Goal: Information Seeking & Learning: Learn about a topic

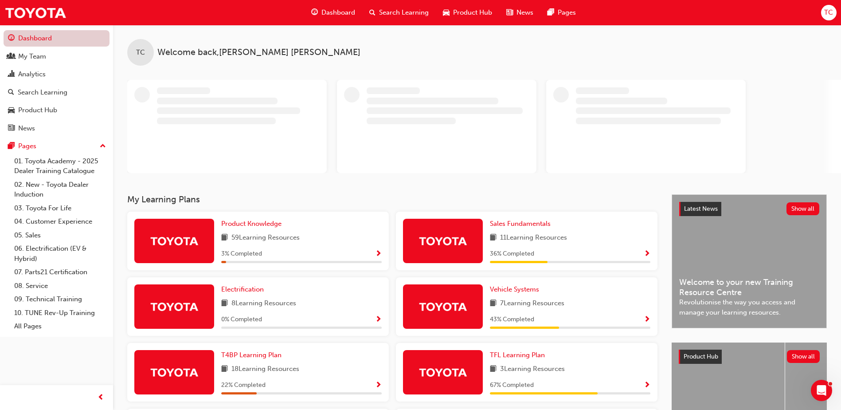
click at [55, 36] on link "Dashboard" at bounding box center [57, 38] width 106 height 16
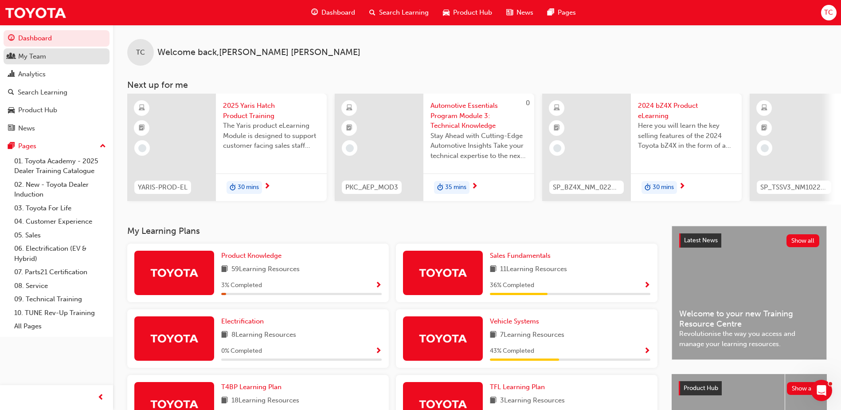
click at [59, 55] on div "My Team" at bounding box center [56, 56] width 97 height 11
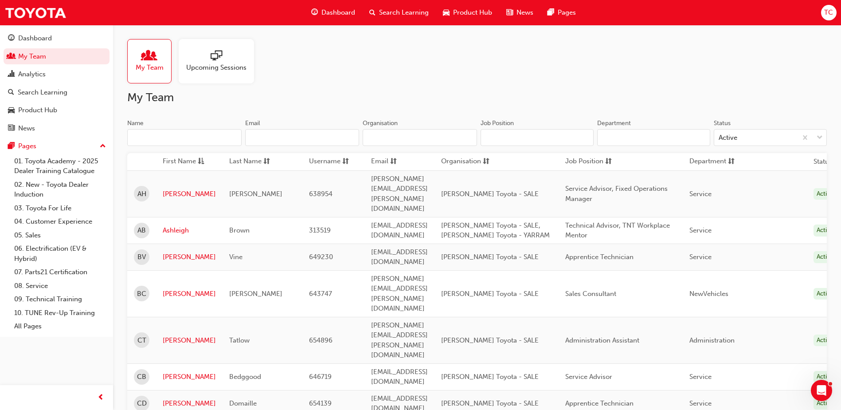
click at [204, 45] on div "Upcoming Sessions" at bounding box center [216, 61] width 75 height 44
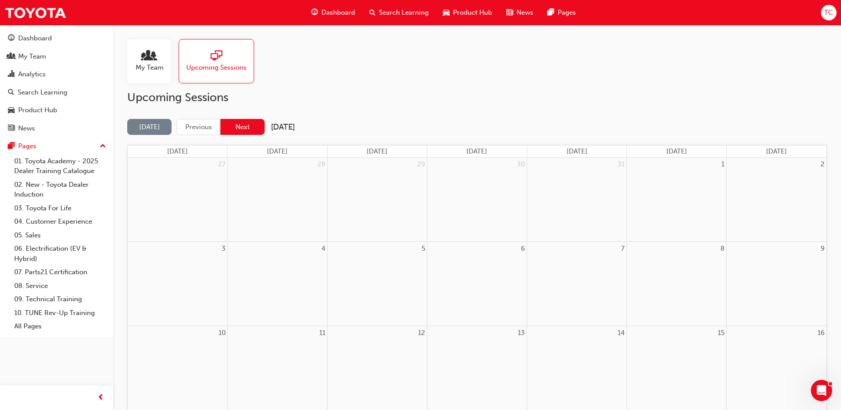
click at [244, 126] on button "Next" at bounding box center [242, 127] width 44 height 16
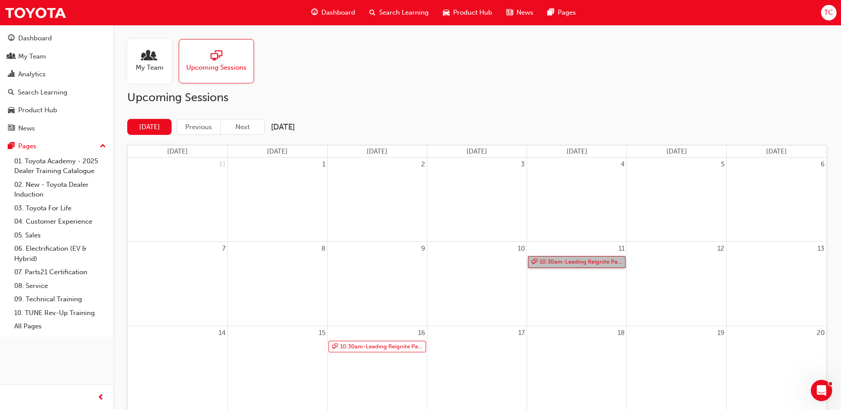
click at [584, 260] on link "10:30am - Leading Reignite Part 2 - Virtual Classroom" at bounding box center [577, 262] width 98 height 12
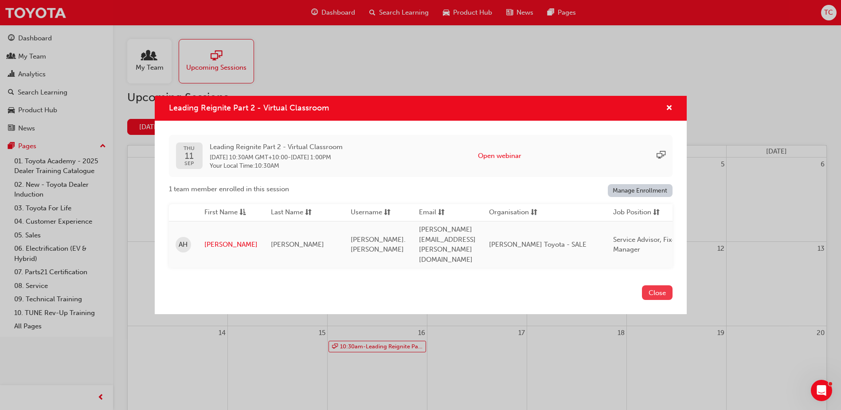
click at [659, 285] on button "Close" at bounding box center [657, 292] width 31 height 15
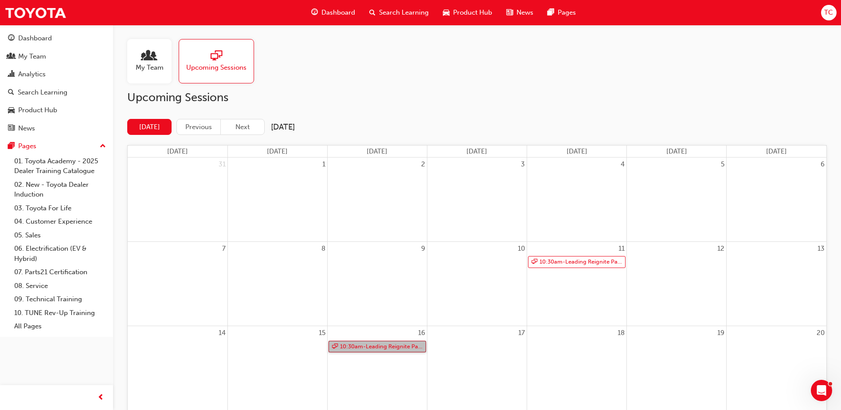
click at [381, 347] on link "10:30am - Leading Reignite Part 2 - Virtual Classroom" at bounding box center [378, 347] width 98 height 12
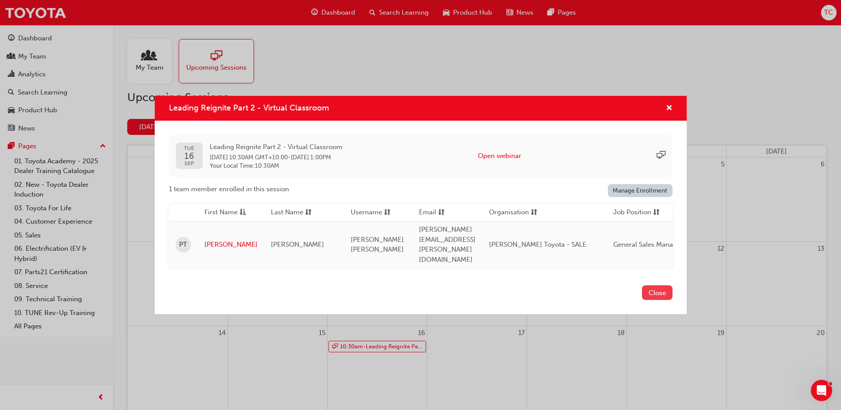
click at [660, 285] on button "Close" at bounding box center [657, 292] width 31 height 15
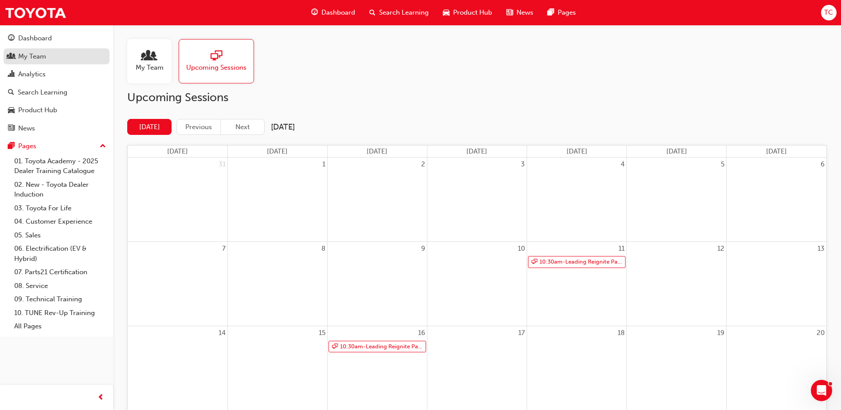
click at [39, 59] on div "My Team" at bounding box center [32, 56] width 28 height 10
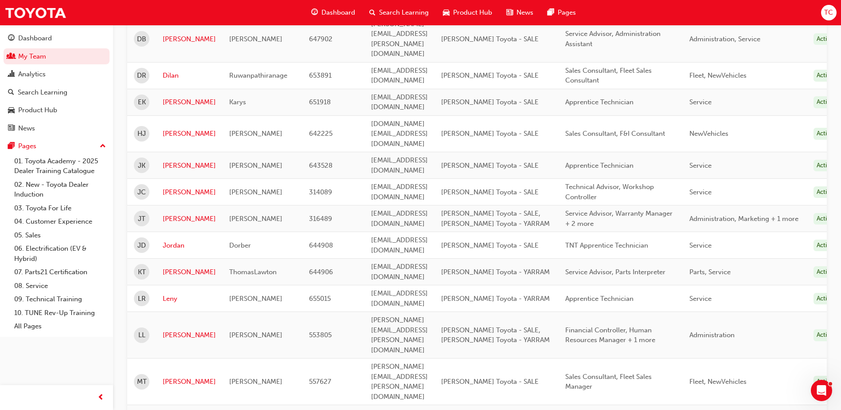
scroll to position [532, 0]
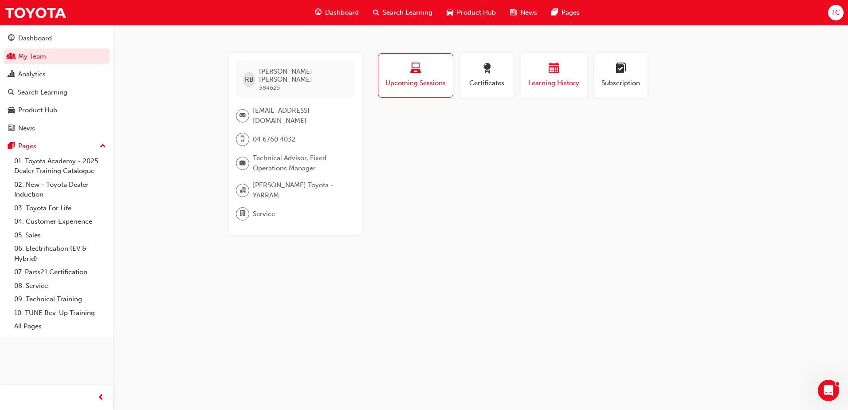
click at [553, 85] on span "Learning History" at bounding box center [553, 83] width 53 height 10
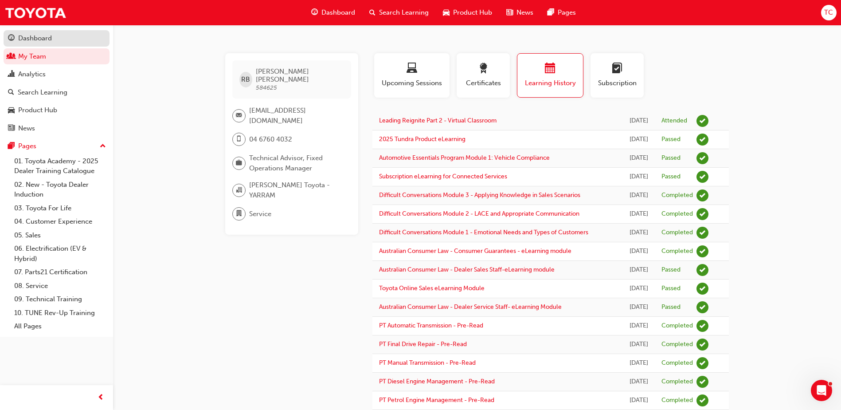
click at [55, 37] on div "Dashboard" at bounding box center [56, 38] width 97 height 11
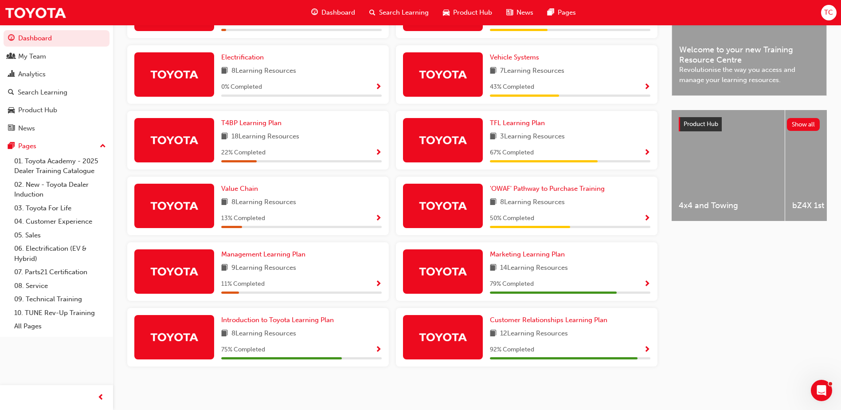
scroll to position [267, 0]
click at [285, 320] on span "Introduction to Toyota Learning Plan" at bounding box center [277, 320] width 113 height 8
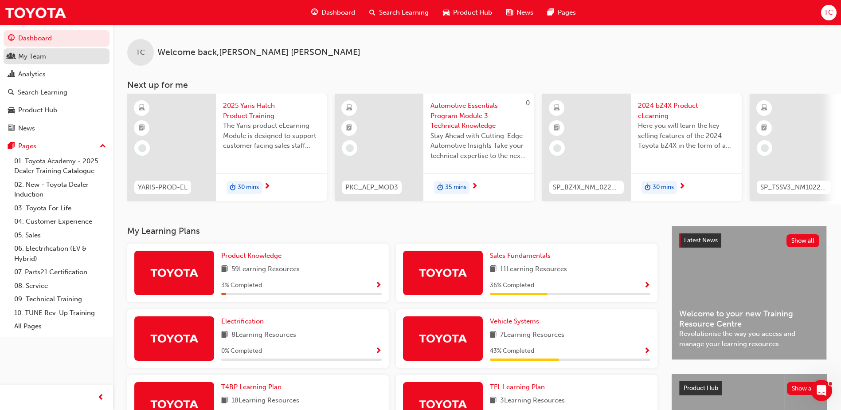
click at [53, 58] on div "My Team" at bounding box center [56, 56] width 97 height 11
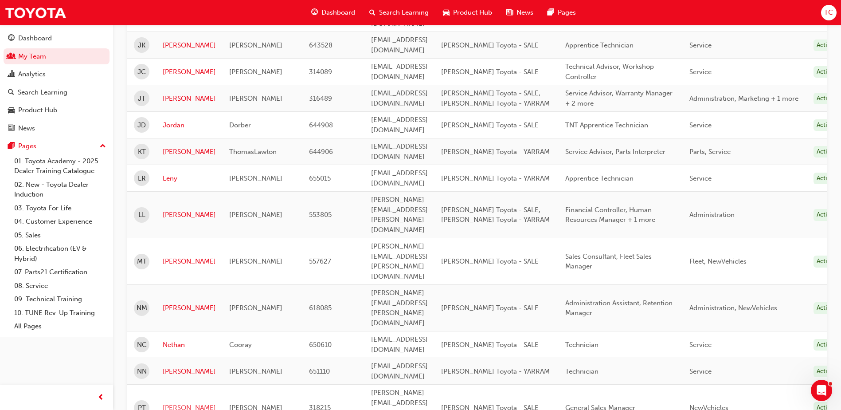
scroll to position [665, 0]
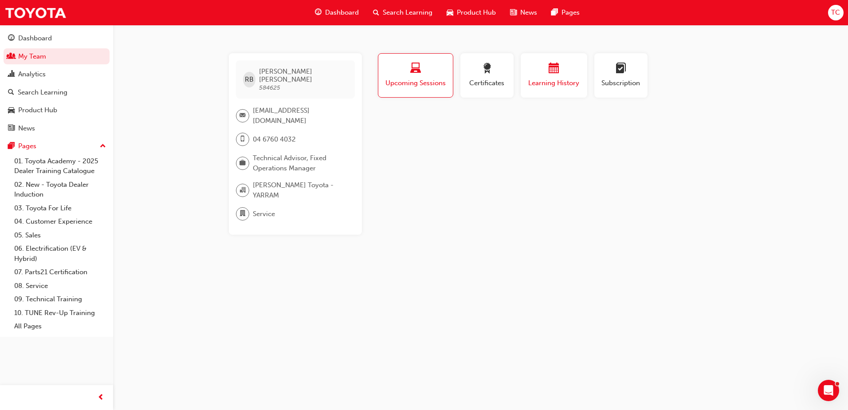
click at [554, 87] on span "Learning History" at bounding box center [553, 83] width 53 height 10
